Goal: Check status: Check status

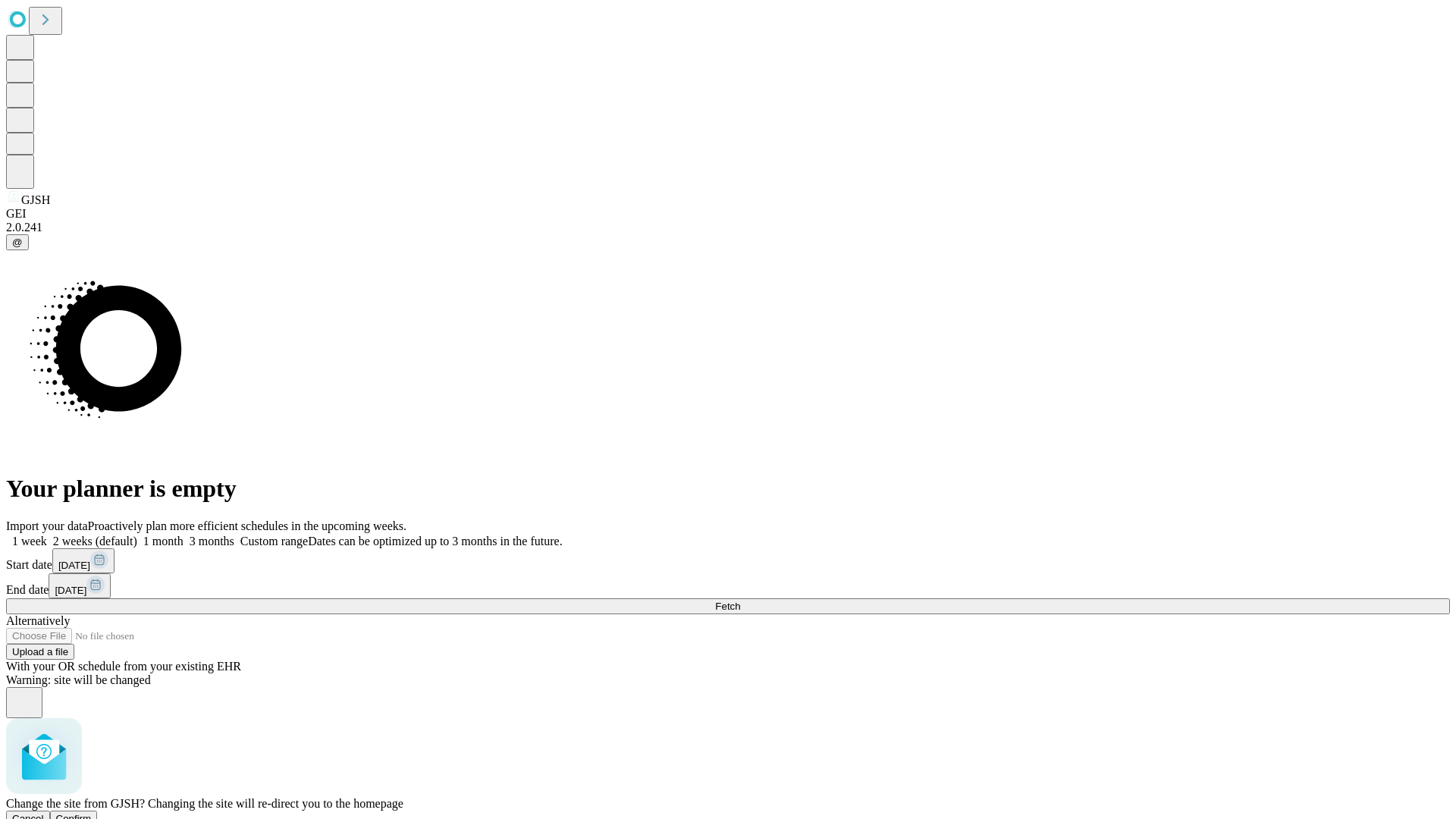
click at [92, 813] on span "Confirm" at bounding box center [74, 818] width 36 height 11
click at [137, 534] on label "2 weeks (default)" at bounding box center [92, 541] width 90 height 13
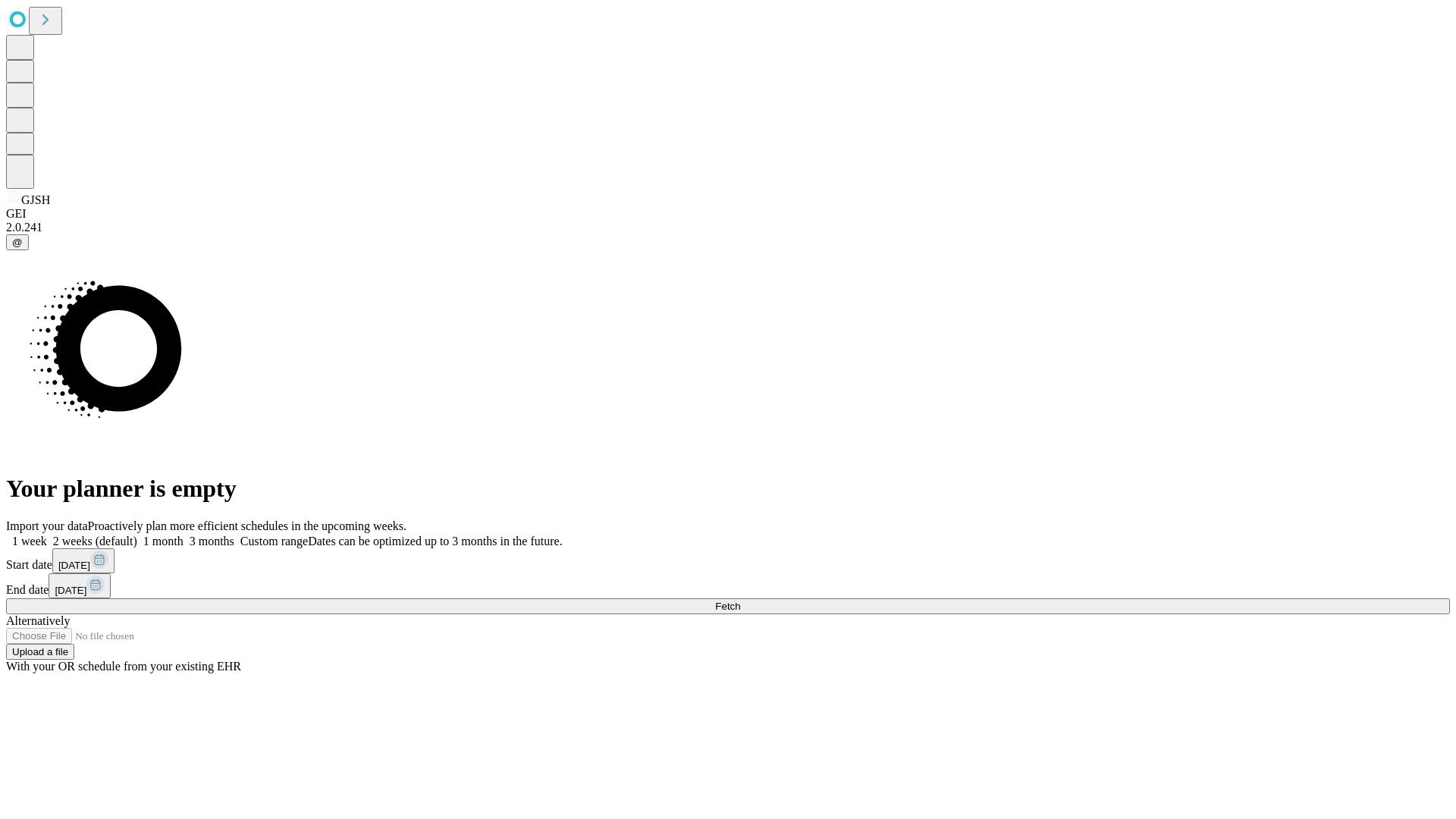
click at [740, 601] on span "Fetch" at bounding box center [727, 606] width 25 height 11
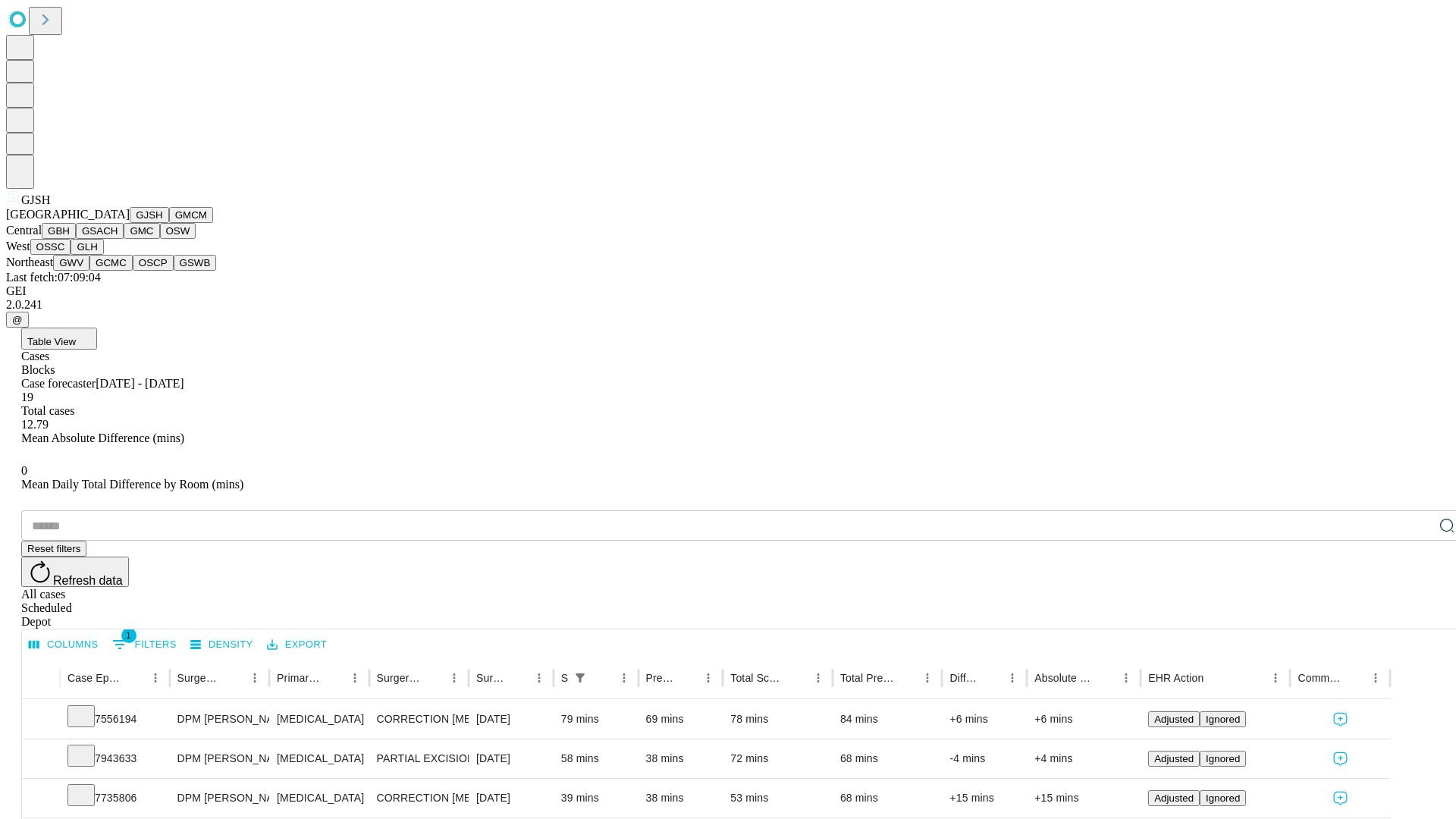
click at [170, 223] on button "GMCM" at bounding box center [192, 215] width 44 height 16
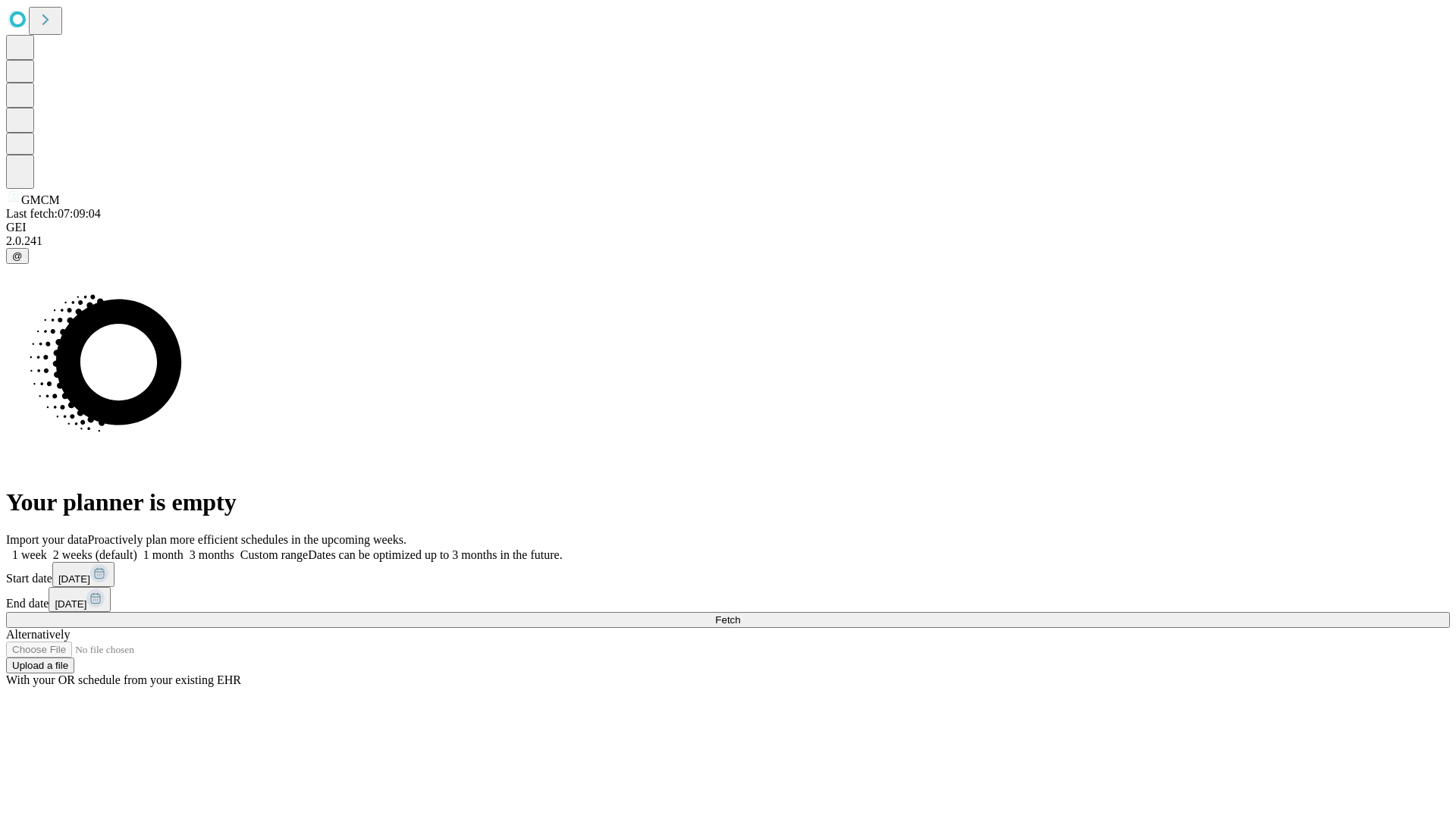
click at [137, 548] on label "2 weeks (default)" at bounding box center [92, 555] width 90 height 13
click at [740, 614] on span "Fetch" at bounding box center [727, 620] width 25 height 11
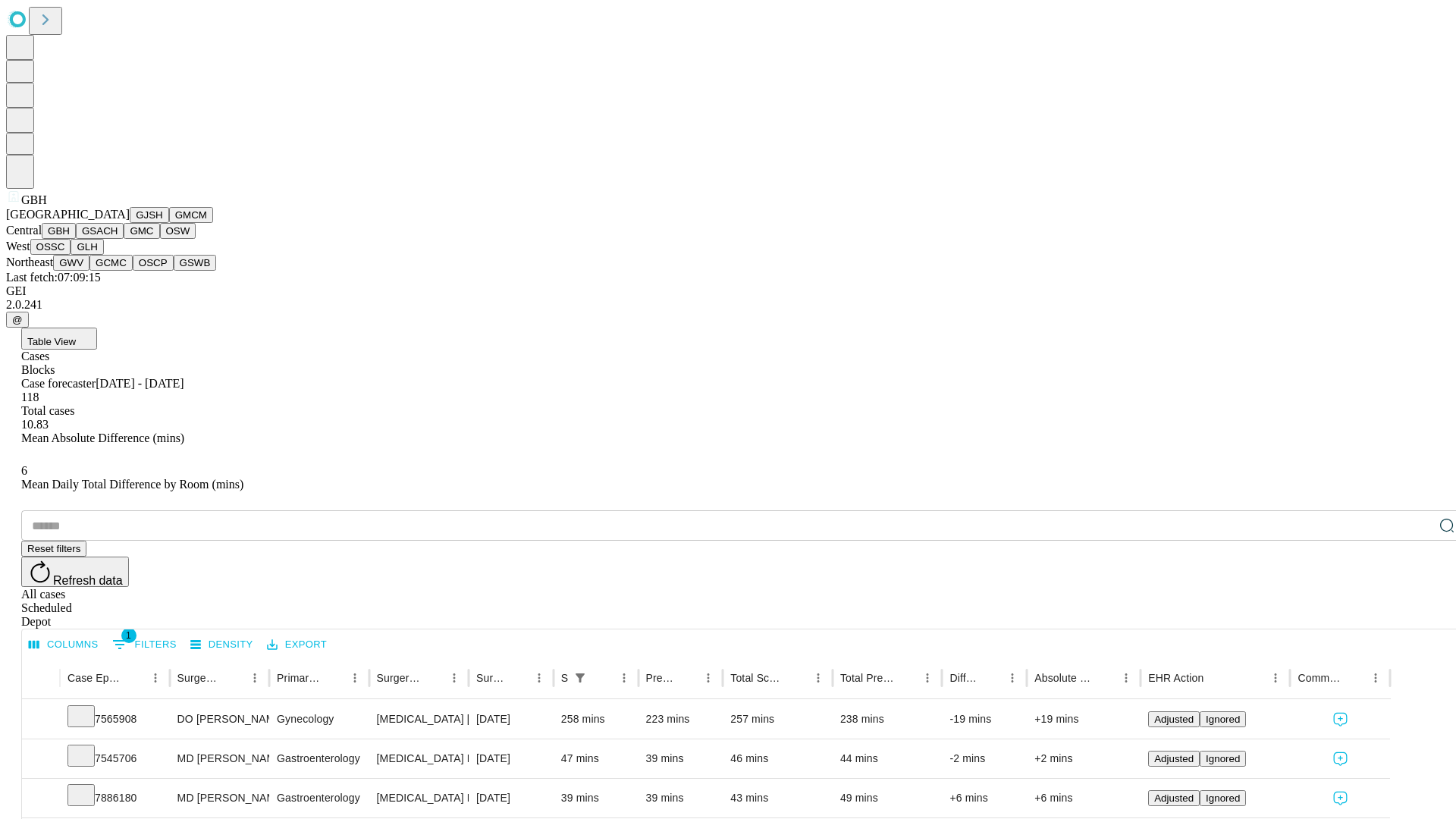
click at [118, 239] on button "GSACH" at bounding box center [100, 230] width 48 height 16
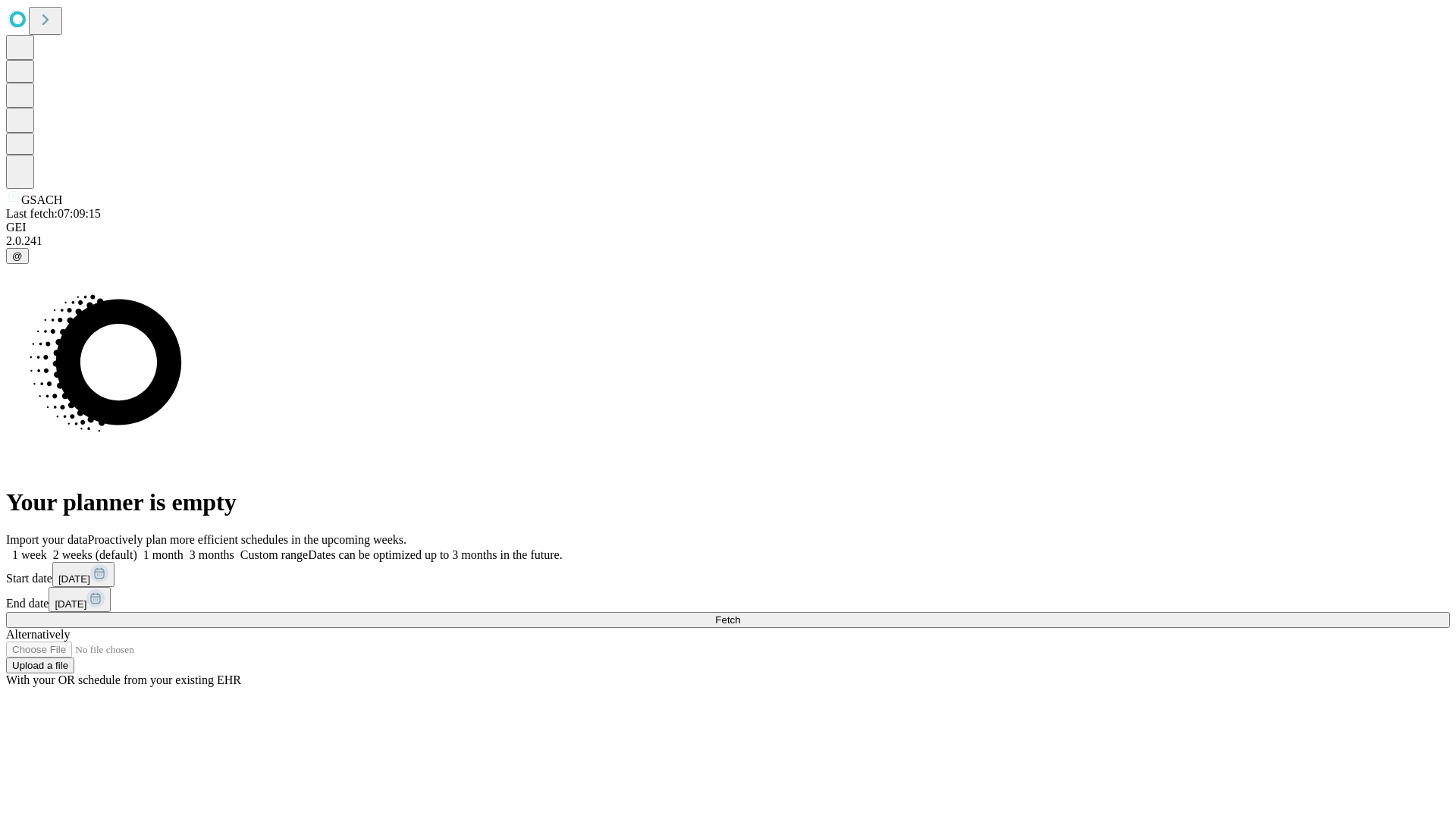
click at [137, 548] on label "2 weeks (default)" at bounding box center [92, 555] width 90 height 13
click at [740, 614] on span "Fetch" at bounding box center [727, 620] width 25 height 11
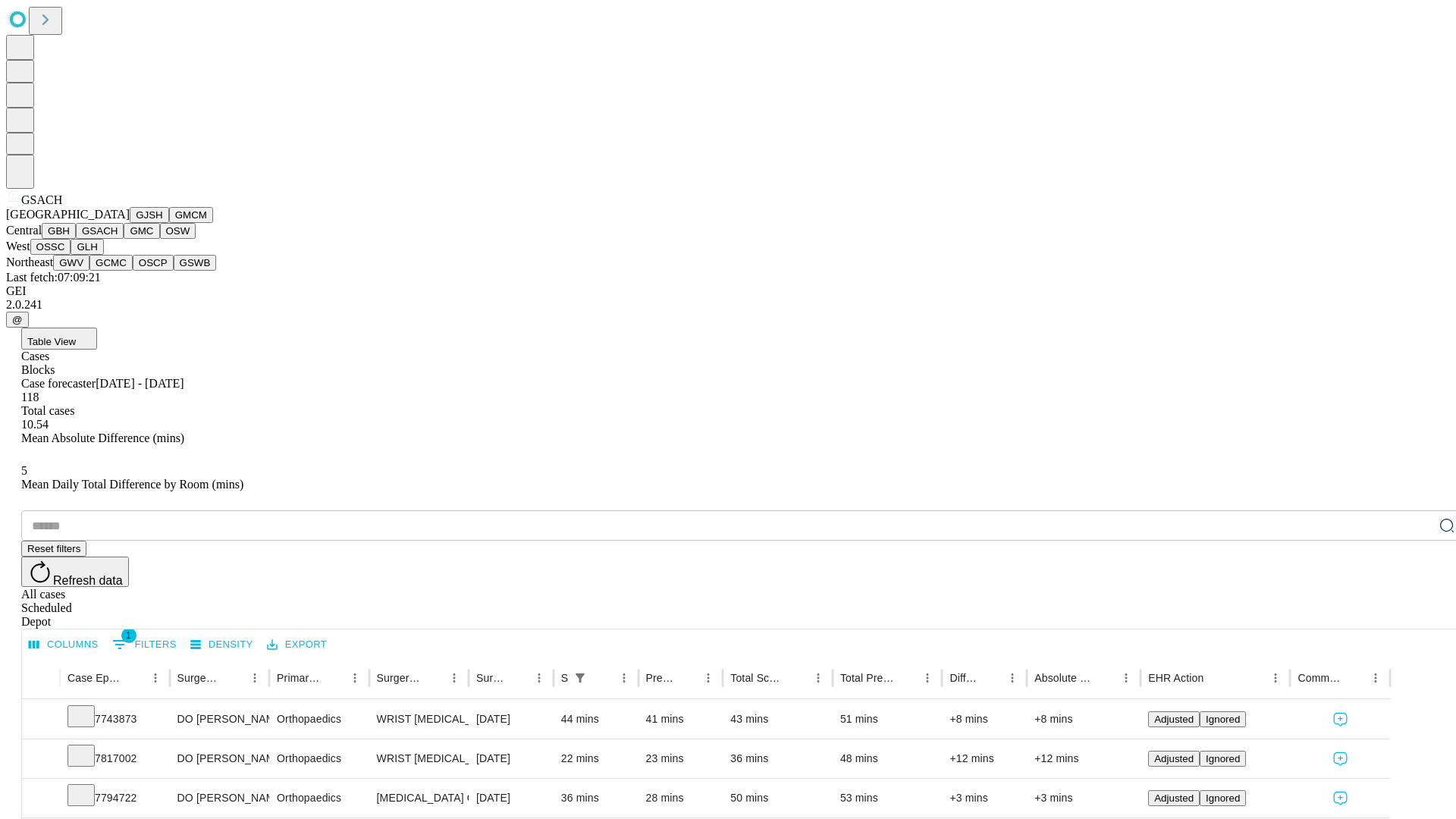
click at [123, 239] on button "GMC" at bounding box center [141, 230] width 36 height 16
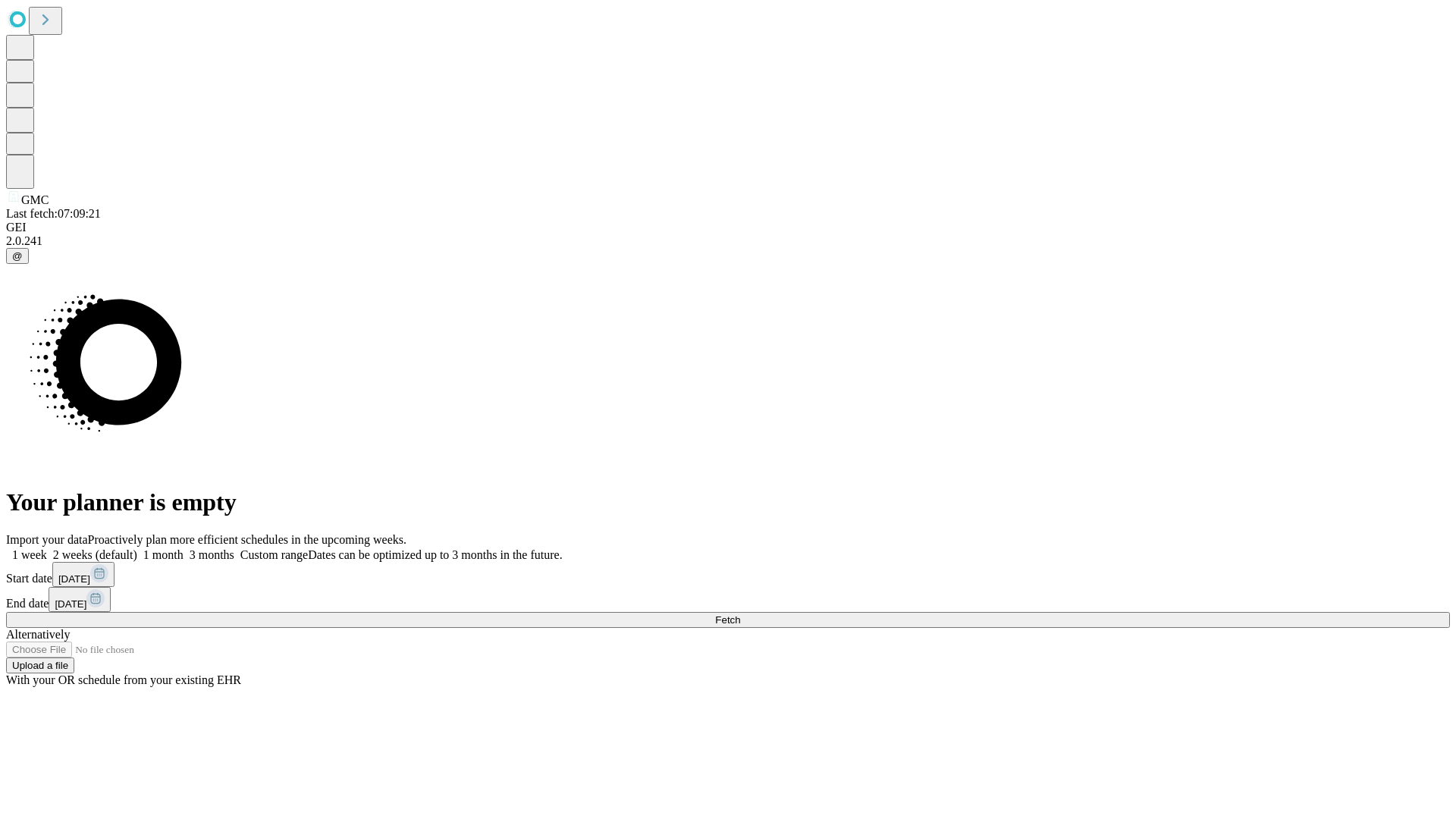
click at [137, 548] on label "2 weeks (default)" at bounding box center [92, 555] width 90 height 13
click at [740, 614] on span "Fetch" at bounding box center [727, 620] width 25 height 11
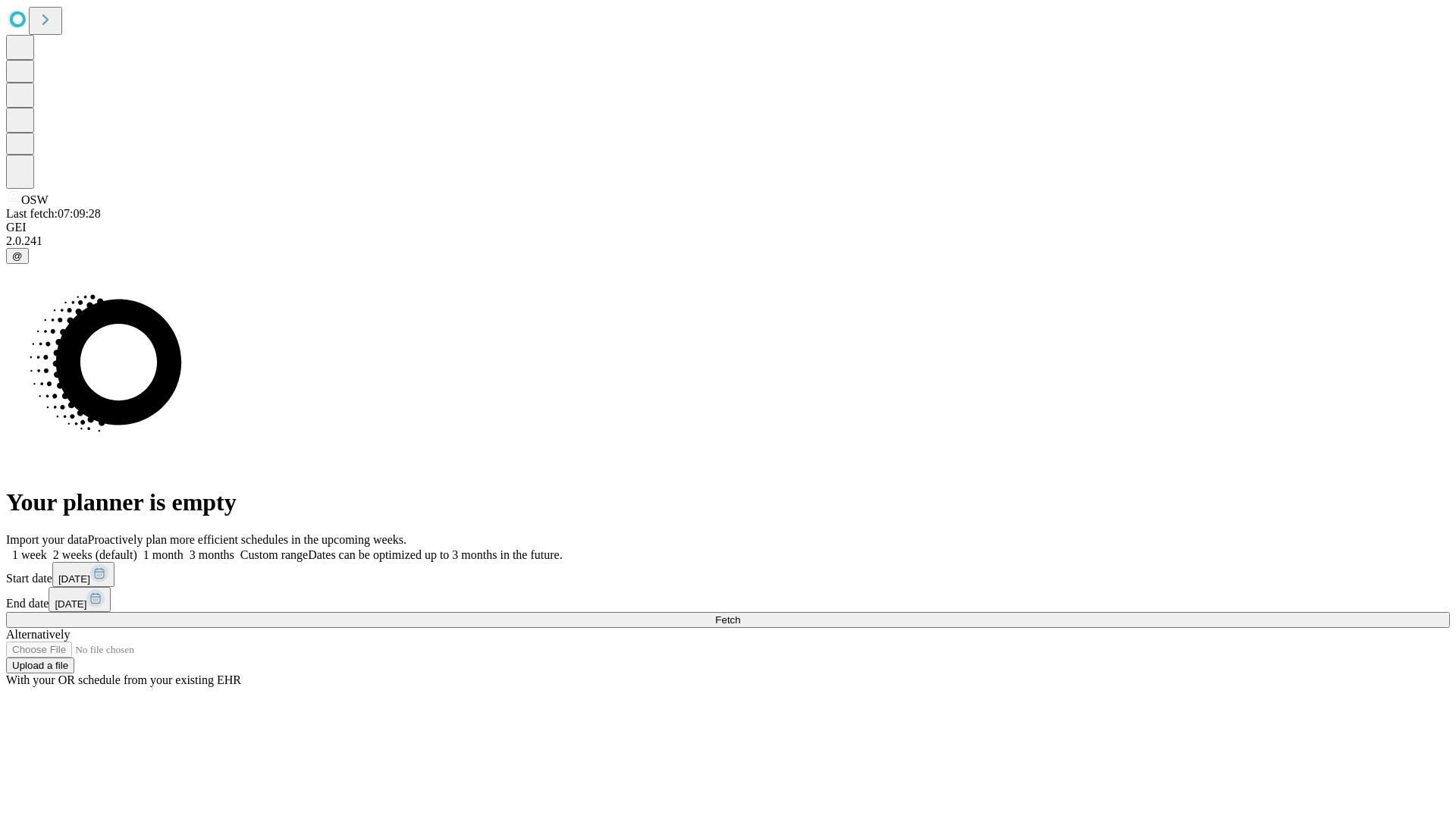
click at [137, 548] on label "2 weeks (default)" at bounding box center [92, 555] width 90 height 13
click at [740, 614] on span "Fetch" at bounding box center [727, 620] width 25 height 11
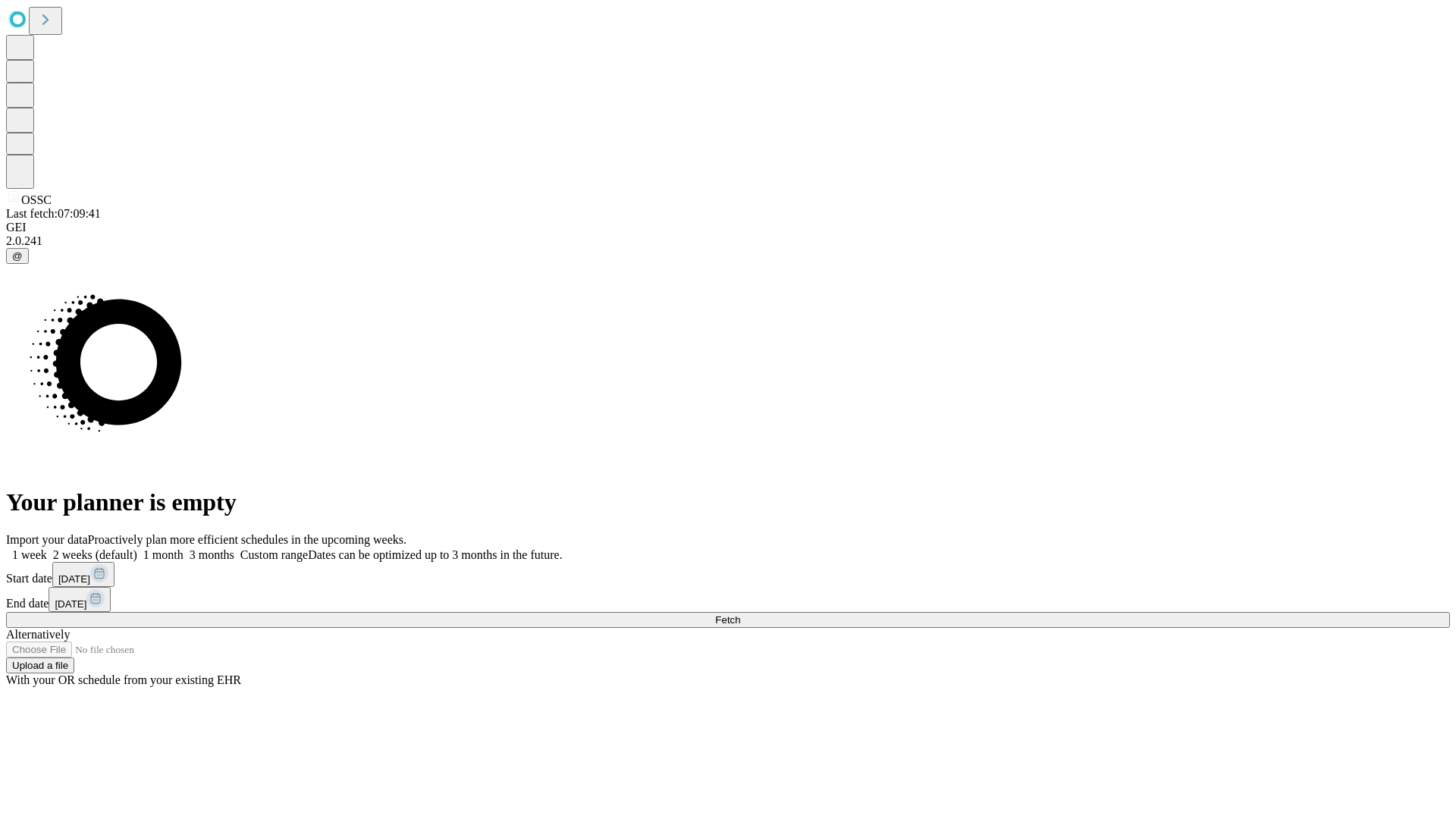
click at [137, 548] on label "2 weeks (default)" at bounding box center [92, 555] width 90 height 13
click at [740, 614] on span "Fetch" at bounding box center [727, 620] width 25 height 11
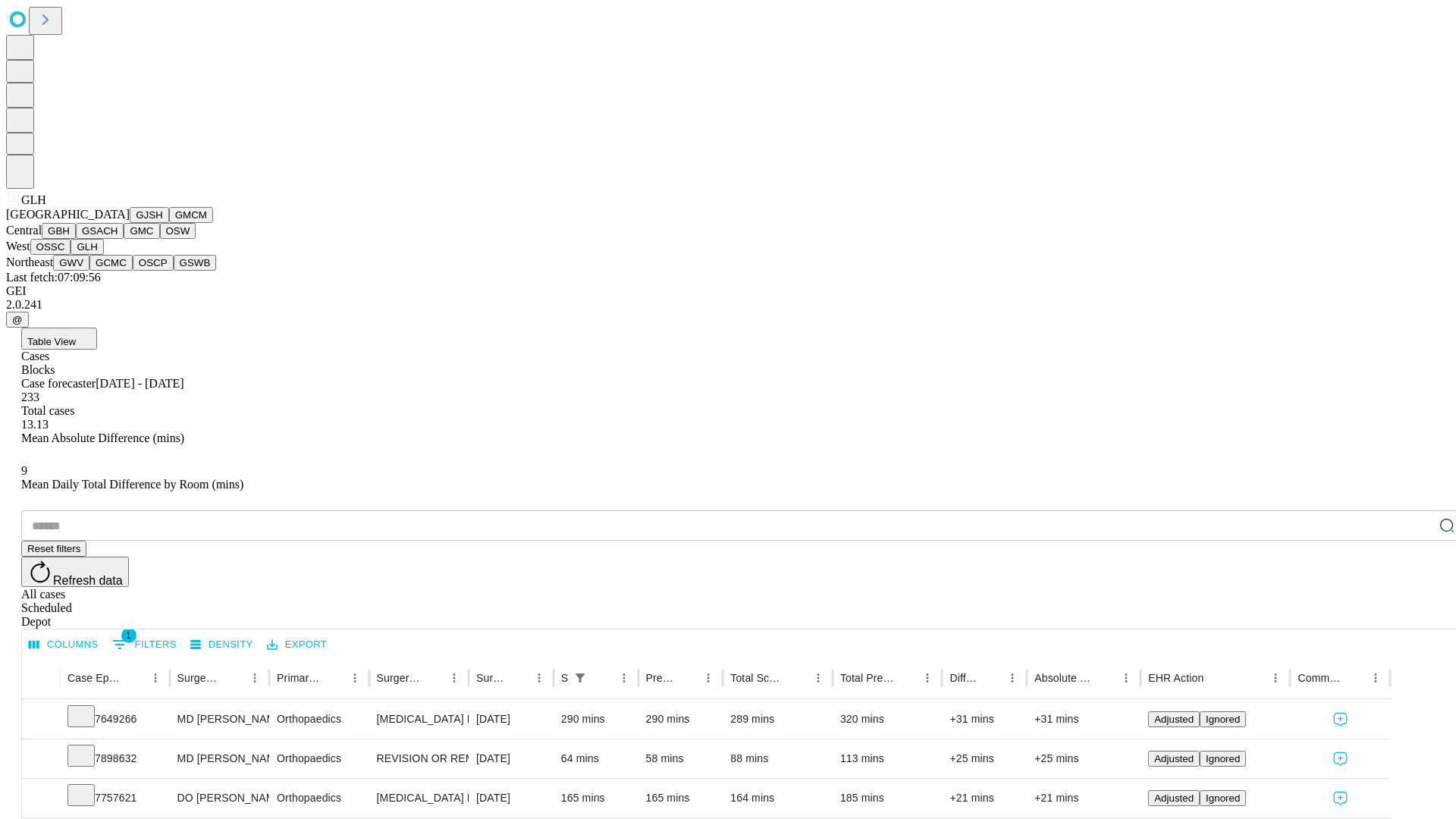
click at [89, 271] on button "GWV" at bounding box center [72, 263] width 37 height 16
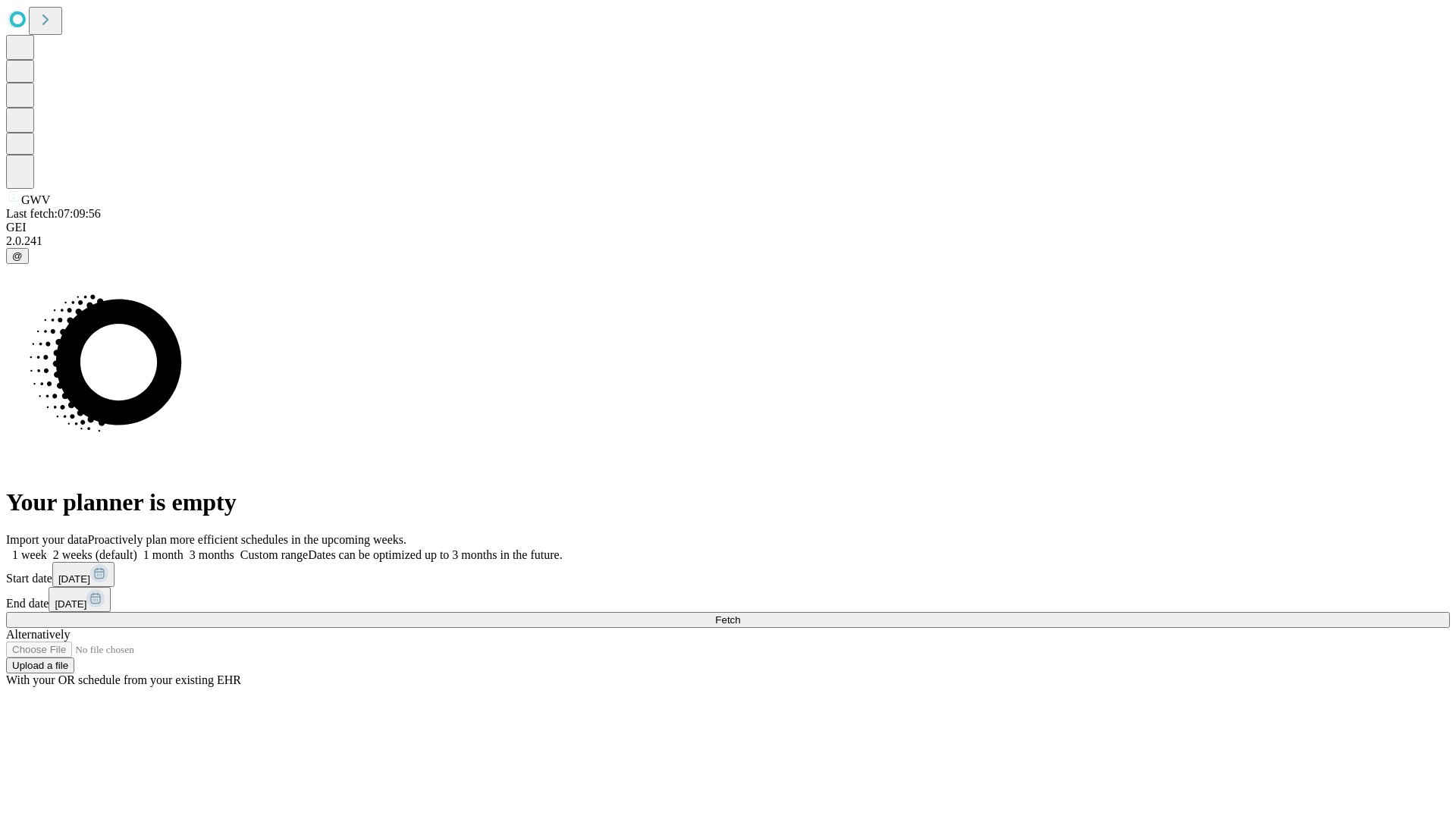
click at [137, 548] on label "2 weeks (default)" at bounding box center [92, 555] width 90 height 13
click at [740, 614] on span "Fetch" at bounding box center [727, 620] width 25 height 11
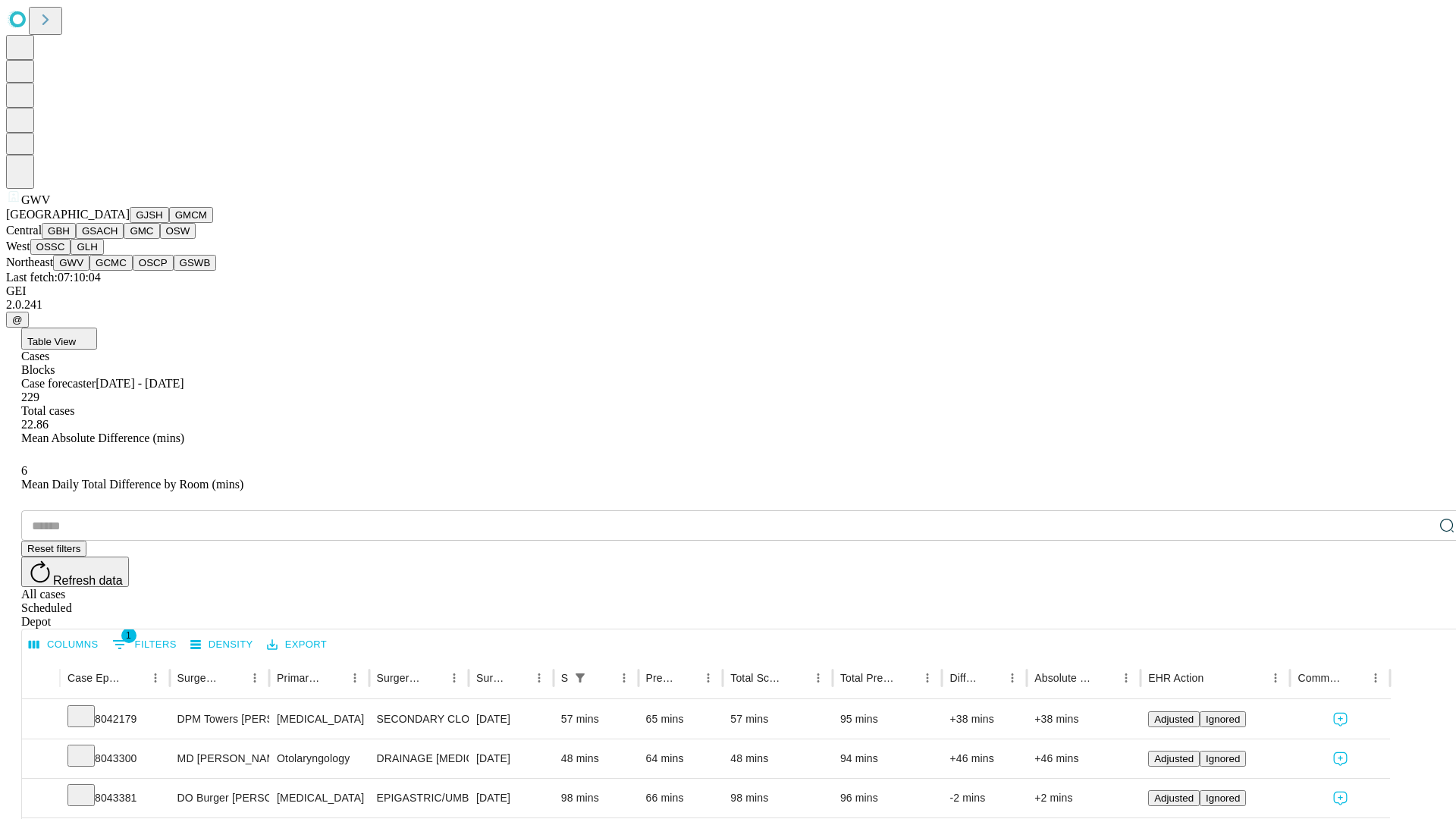
click at [118, 271] on button "GCMC" at bounding box center [111, 263] width 43 height 16
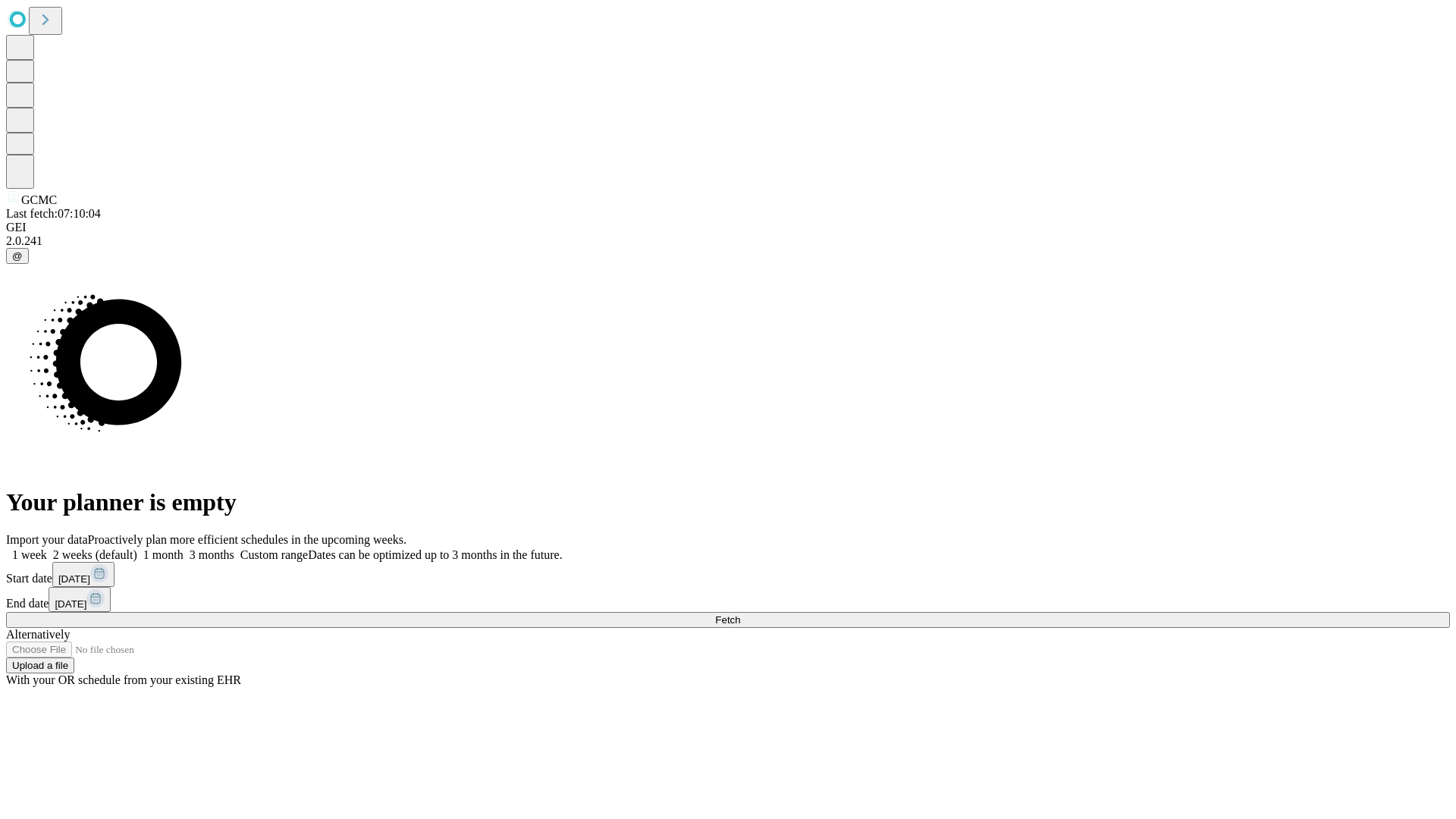
click at [137, 548] on label "2 weeks (default)" at bounding box center [92, 555] width 90 height 13
click at [740, 614] on span "Fetch" at bounding box center [727, 620] width 25 height 11
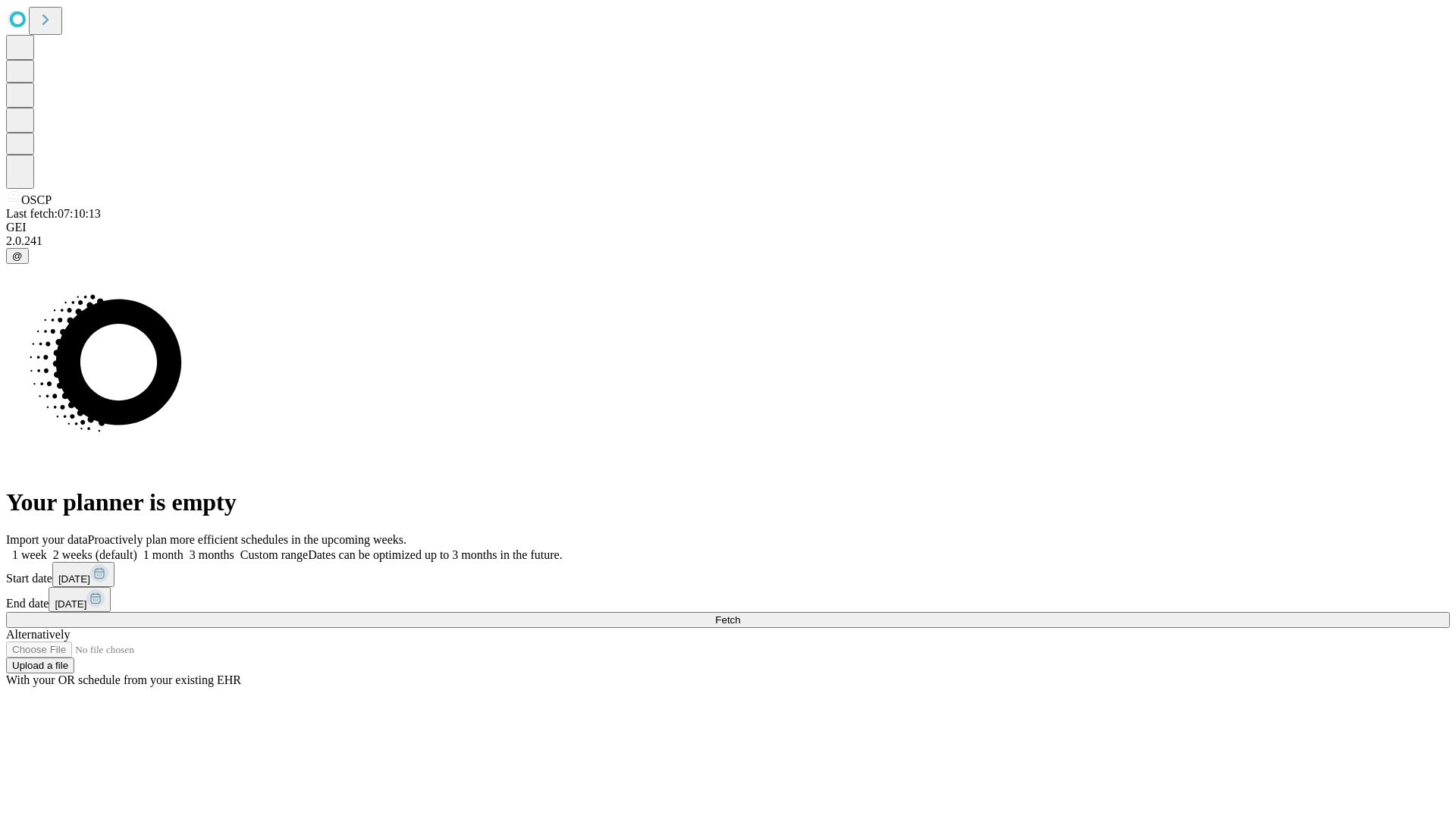
click at [137, 548] on label "2 weeks (default)" at bounding box center [92, 555] width 90 height 13
click at [740, 614] on span "Fetch" at bounding box center [727, 620] width 25 height 11
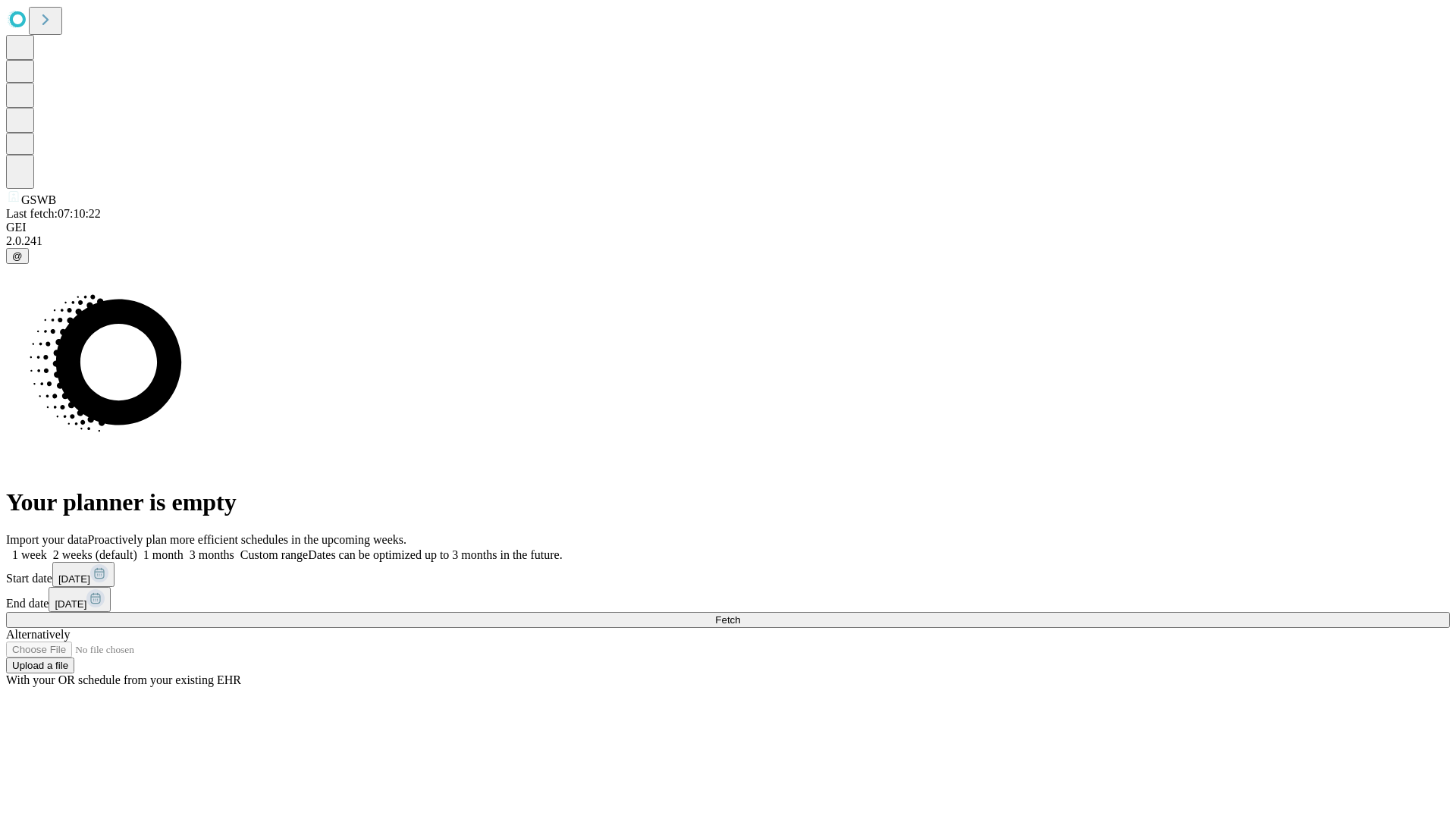
click at [137, 548] on label "2 weeks (default)" at bounding box center [92, 555] width 90 height 13
click at [740, 614] on span "Fetch" at bounding box center [727, 620] width 25 height 11
